Goal: Find specific page/section: Find specific page/section

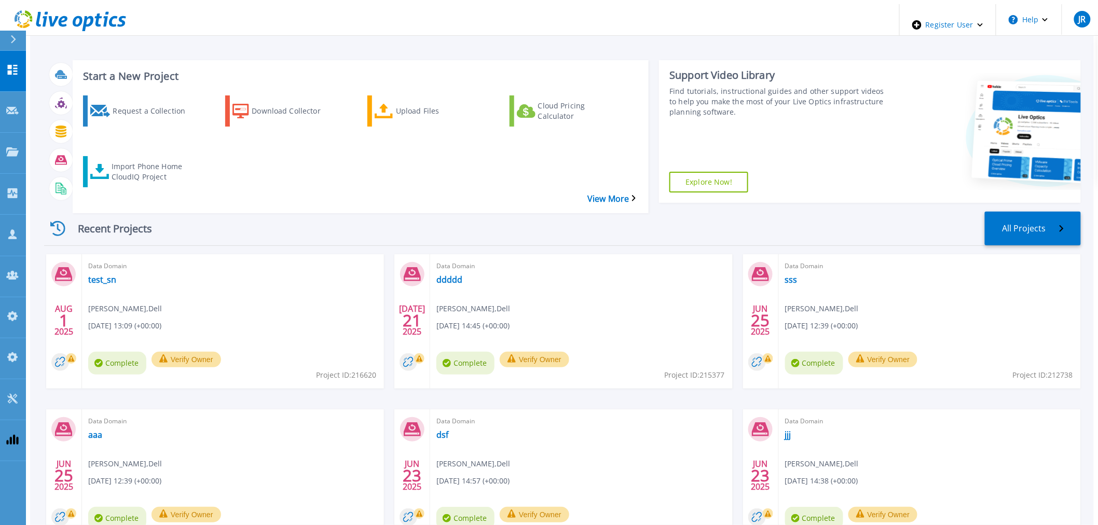
click at [561, 32] on div "Start a New Project Request a Collection Download Collector Upload Files Cloud …" at bounding box center [561, 288] width 1063 height 568
click at [6, 188] on icon at bounding box center [12, 193] width 12 height 10
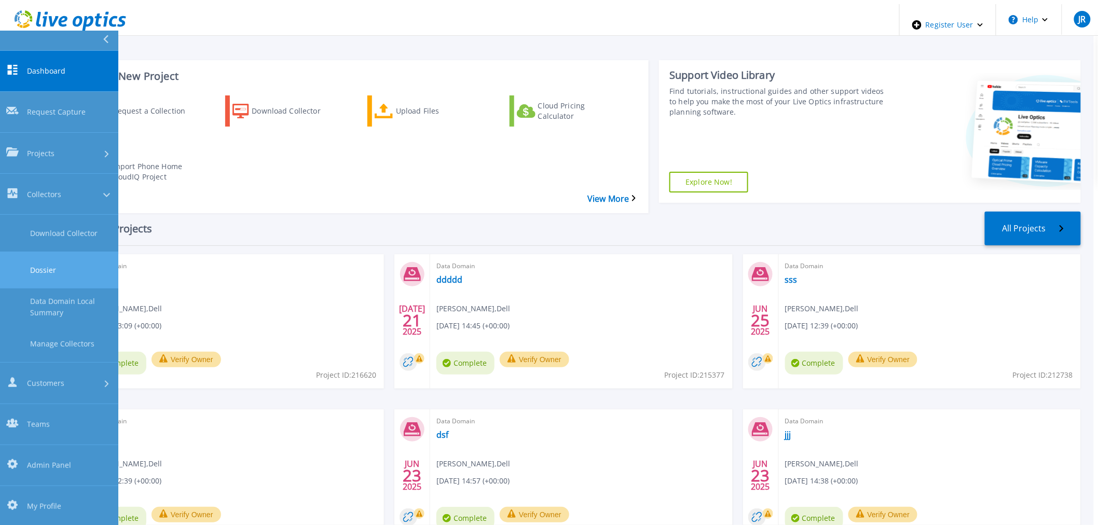
click at [50, 252] on link "Dossier" at bounding box center [59, 270] width 118 height 37
